Goal: Task Accomplishment & Management: Use online tool/utility

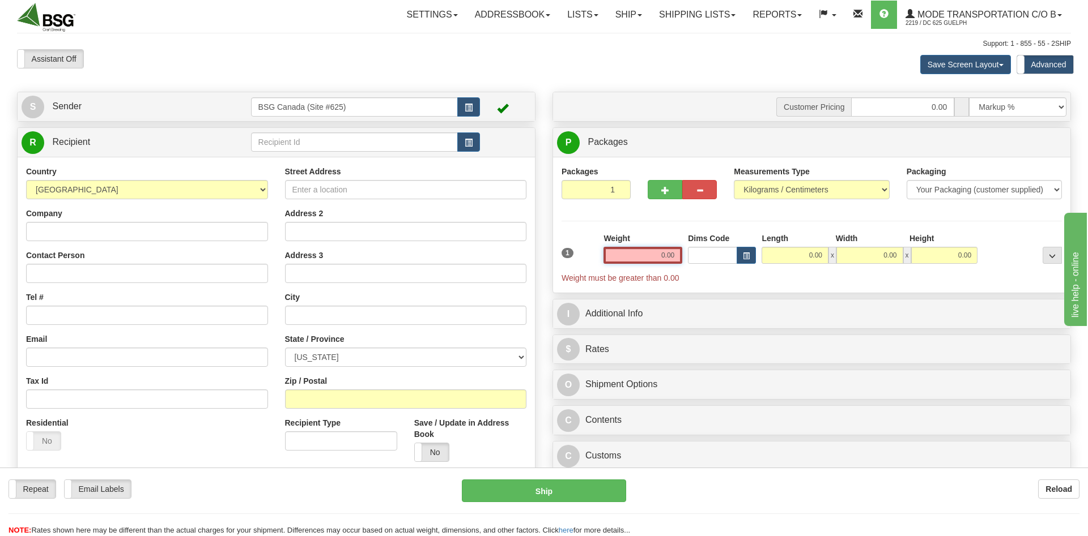
click at [623, 254] on input "0.00" at bounding box center [642, 255] width 79 height 17
type input "10.00"
type input "1"
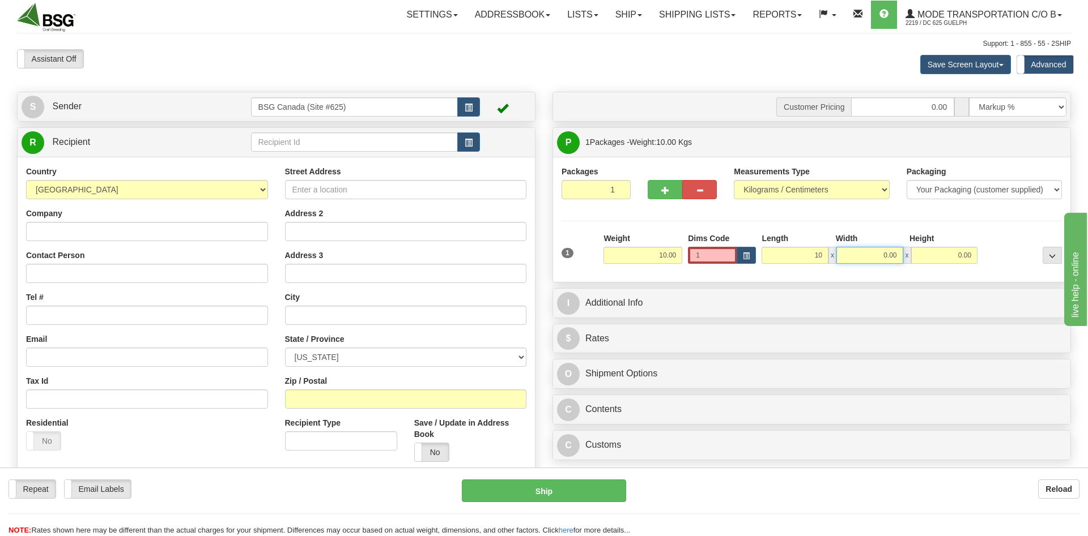
type input "10.00"
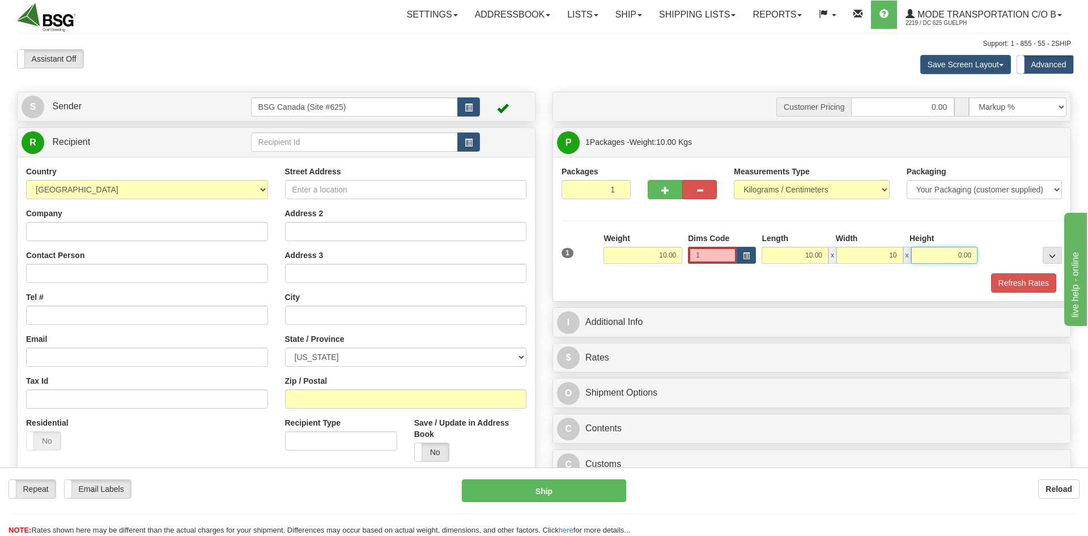
type input "10.00"
click at [708, 257] on input "1" at bounding box center [712, 255] width 49 height 17
click at [749, 291] on div "Refresh Rates" at bounding box center [812, 283] width 506 height 19
click at [348, 149] on input "text" at bounding box center [354, 142] width 207 height 19
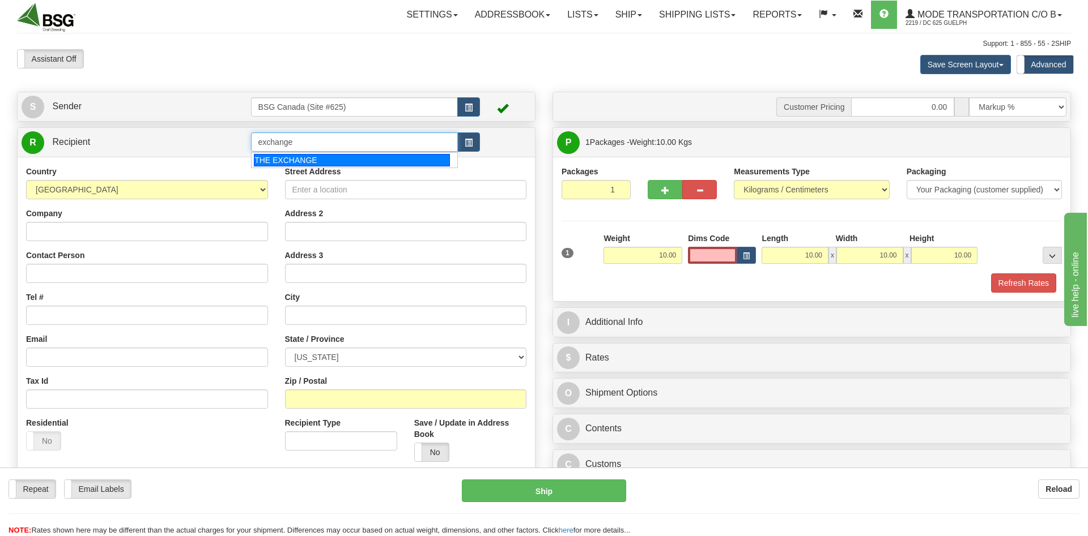
click at [372, 155] on div "THE EXCHANGE" at bounding box center [352, 160] width 196 height 12
type input "THE EXCHANGE"
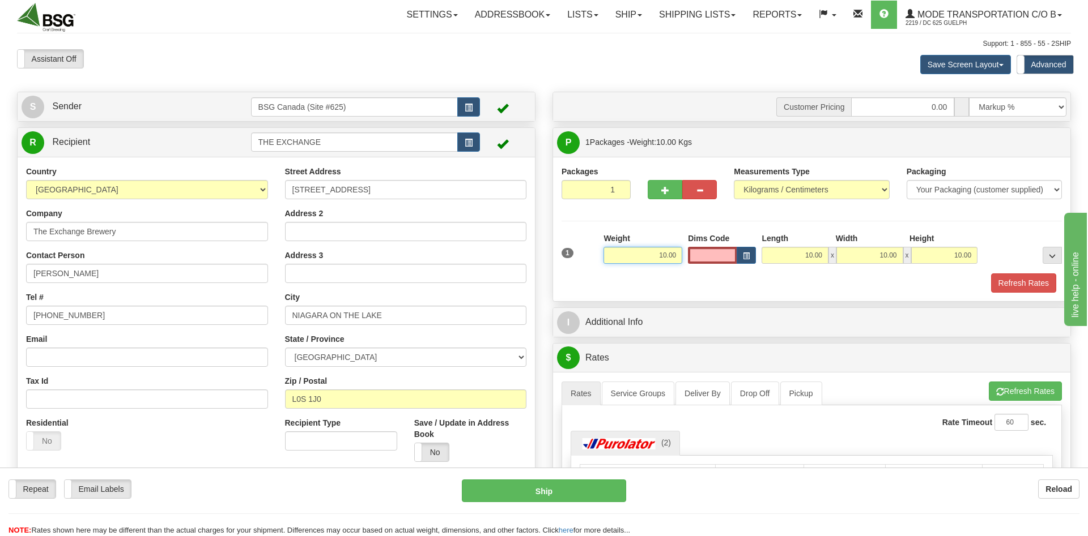
scroll to position [116, 0]
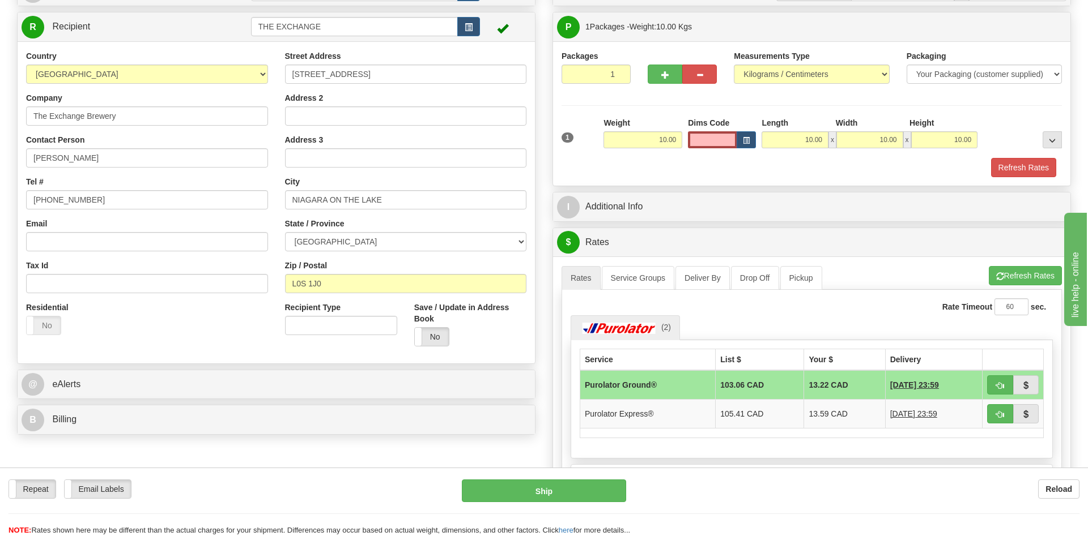
click at [865, 173] on div "Refresh Rates" at bounding box center [812, 167] width 506 height 19
click at [652, 144] on input "10.00" at bounding box center [642, 139] width 79 height 17
paste input ".0524"
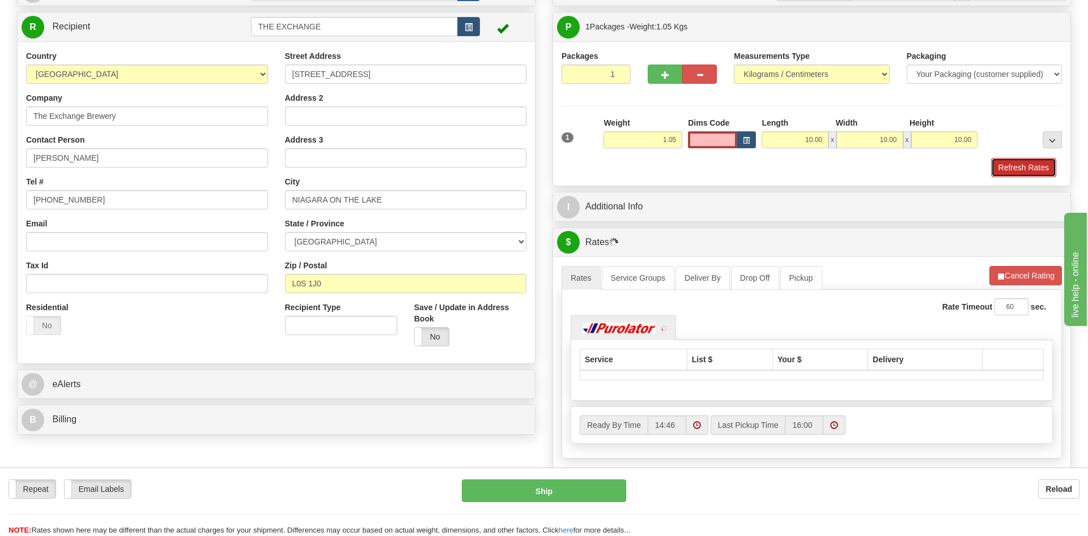
click at [1015, 173] on button "Refresh Rates" at bounding box center [1023, 167] width 65 height 19
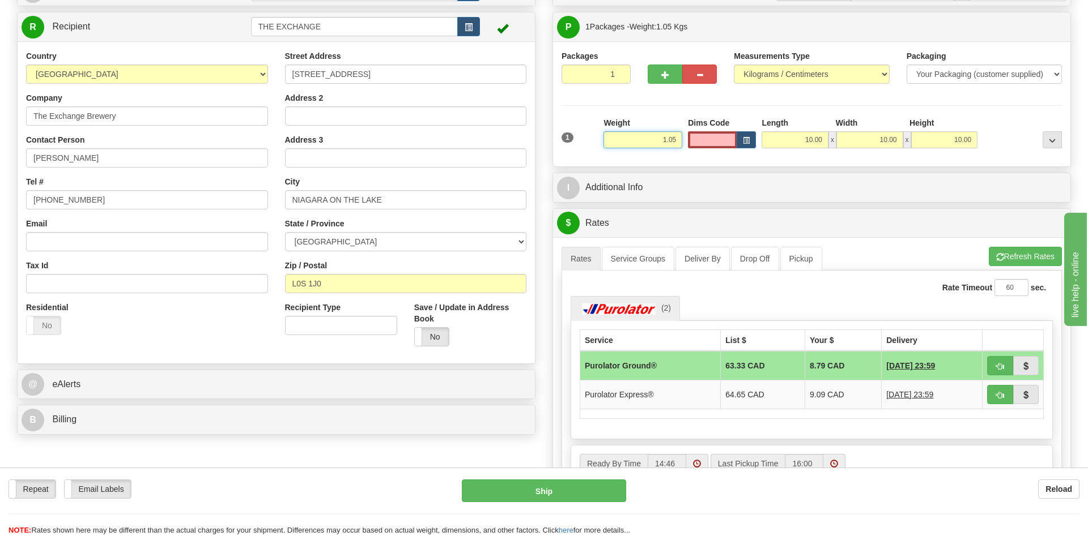
click at [651, 138] on input "1.05" at bounding box center [642, 139] width 79 height 17
paste input "10.5151"
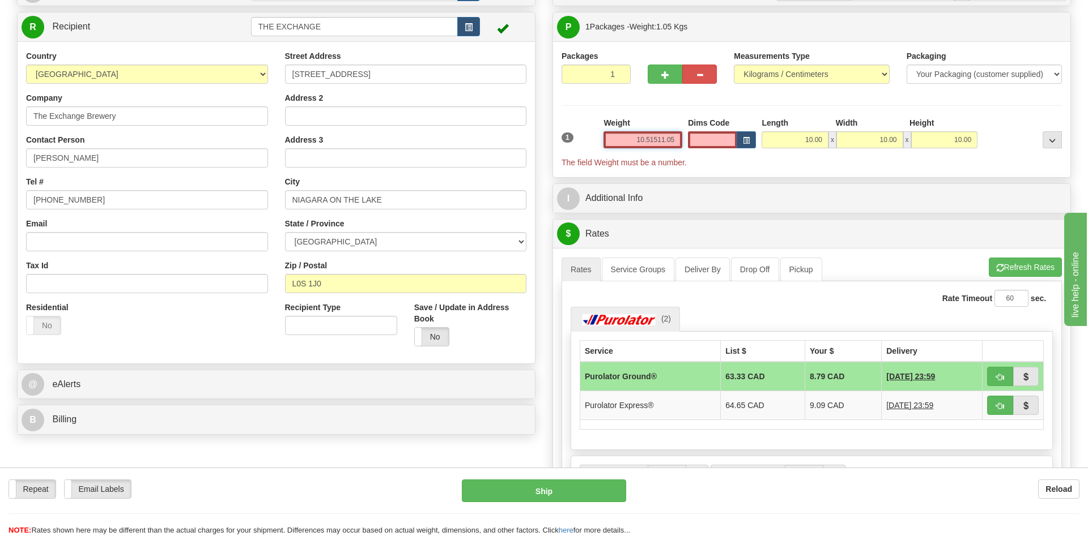
paste input "text"
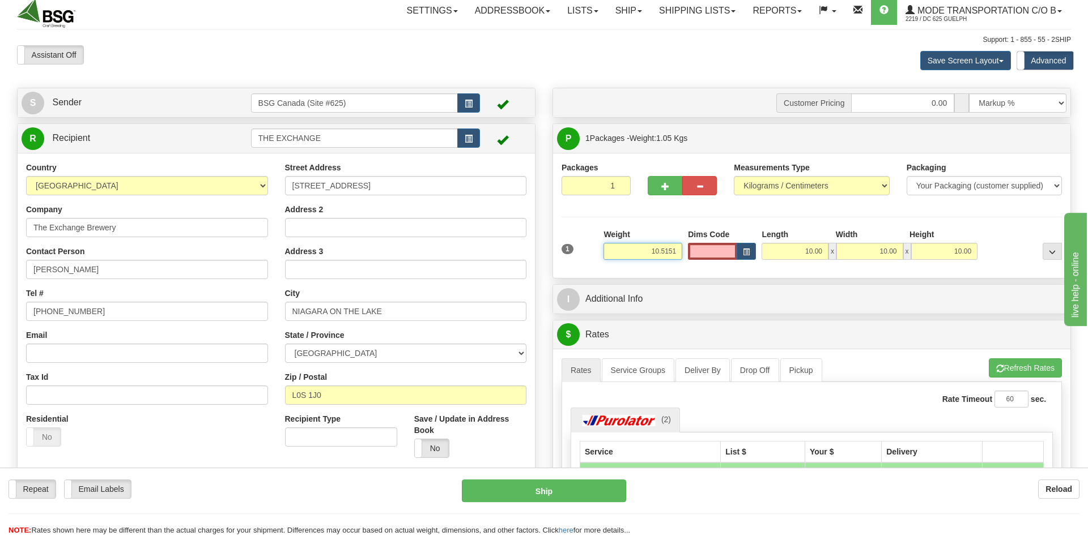
scroll to position [0, 0]
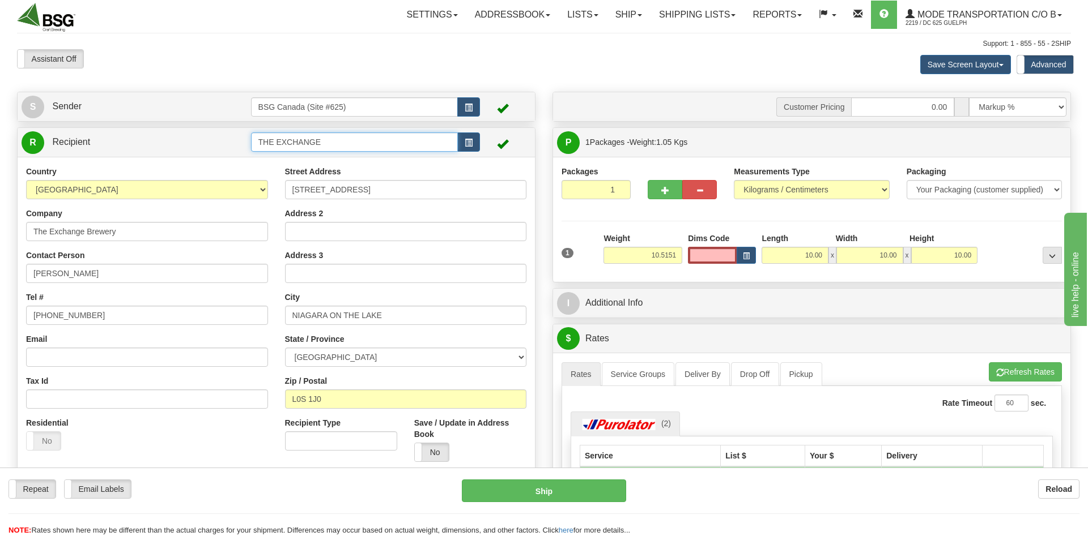
type input "10.52"
click at [346, 150] on input "THE EXCHANGE" at bounding box center [354, 142] width 207 height 19
click at [376, 157] on div "BREWSTERS ([GEOGRAPHIC_DATA])" at bounding box center [352, 160] width 196 height 12
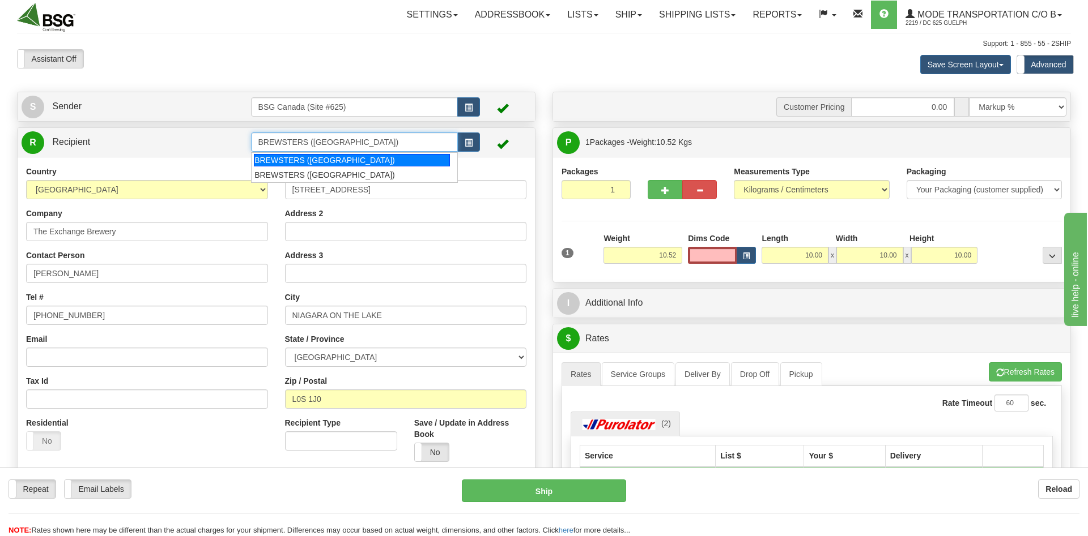
type input "BREWSTERS ([GEOGRAPHIC_DATA])"
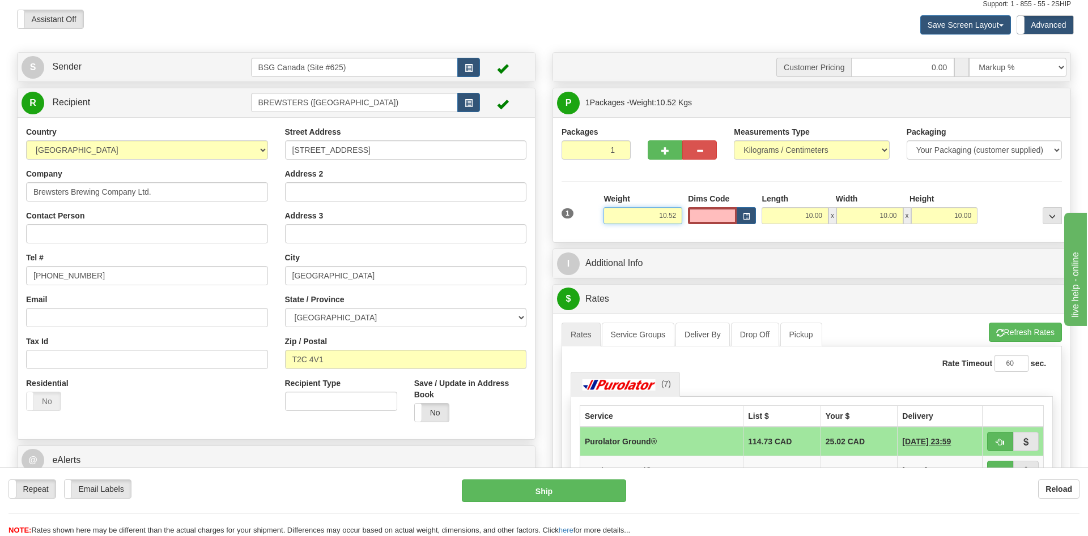
scroll to position [58, 0]
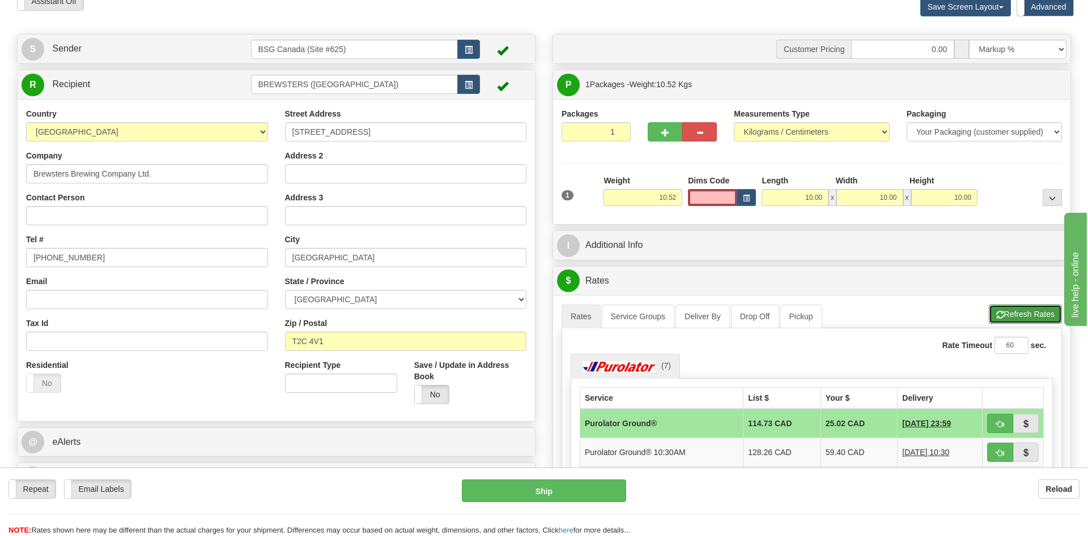
click at [1009, 314] on button "Refresh Rates" at bounding box center [1024, 314] width 73 height 19
type input "2"
click at [615, 131] on input "2" at bounding box center [595, 131] width 69 height 19
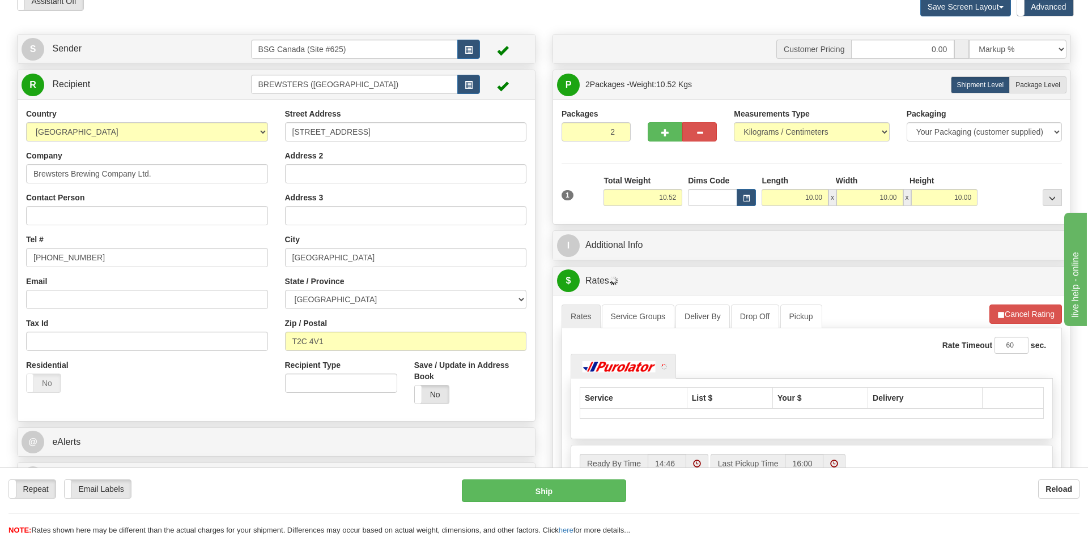
scroll to position [116, 0]
